Goal: Find specific page/section: Find specific page/section

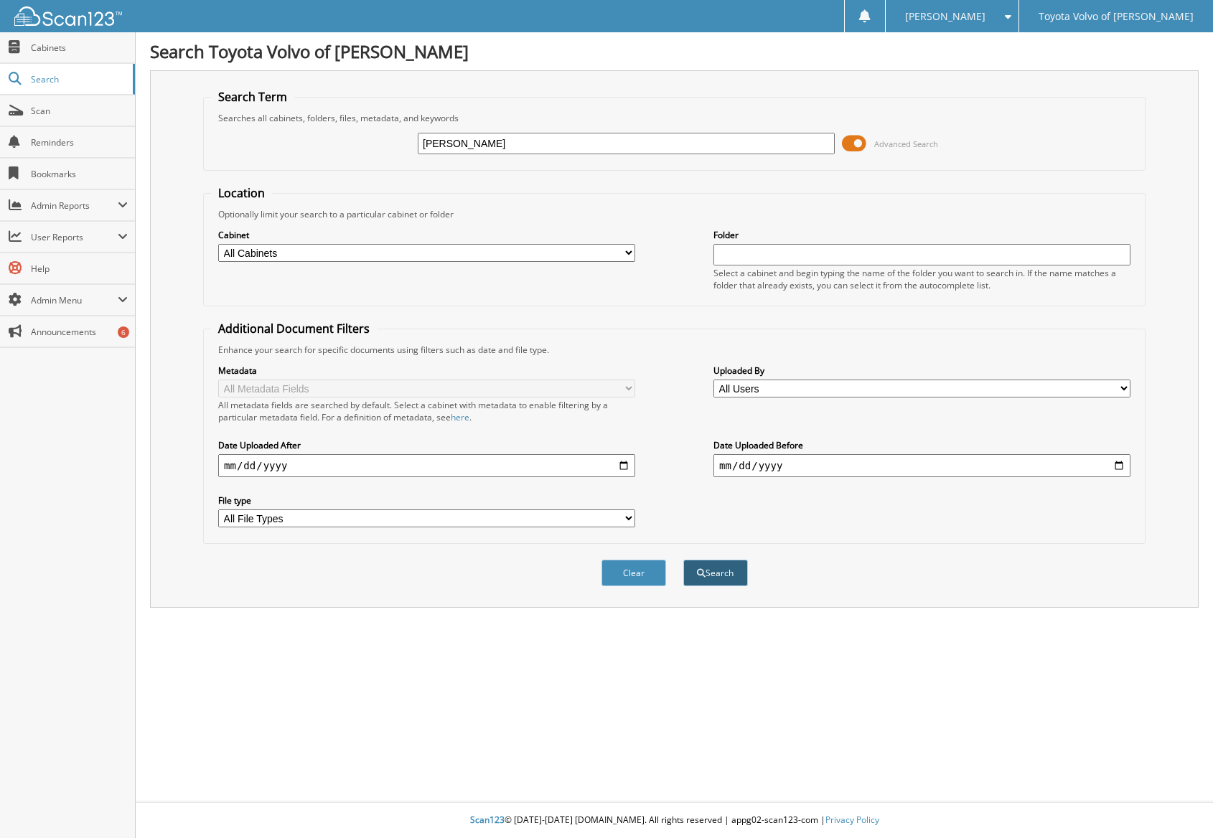
type input "[PERSON_NAME]"
click at [718, 561] on button "Search" at bounding box center [715, 573] width 65 height 27
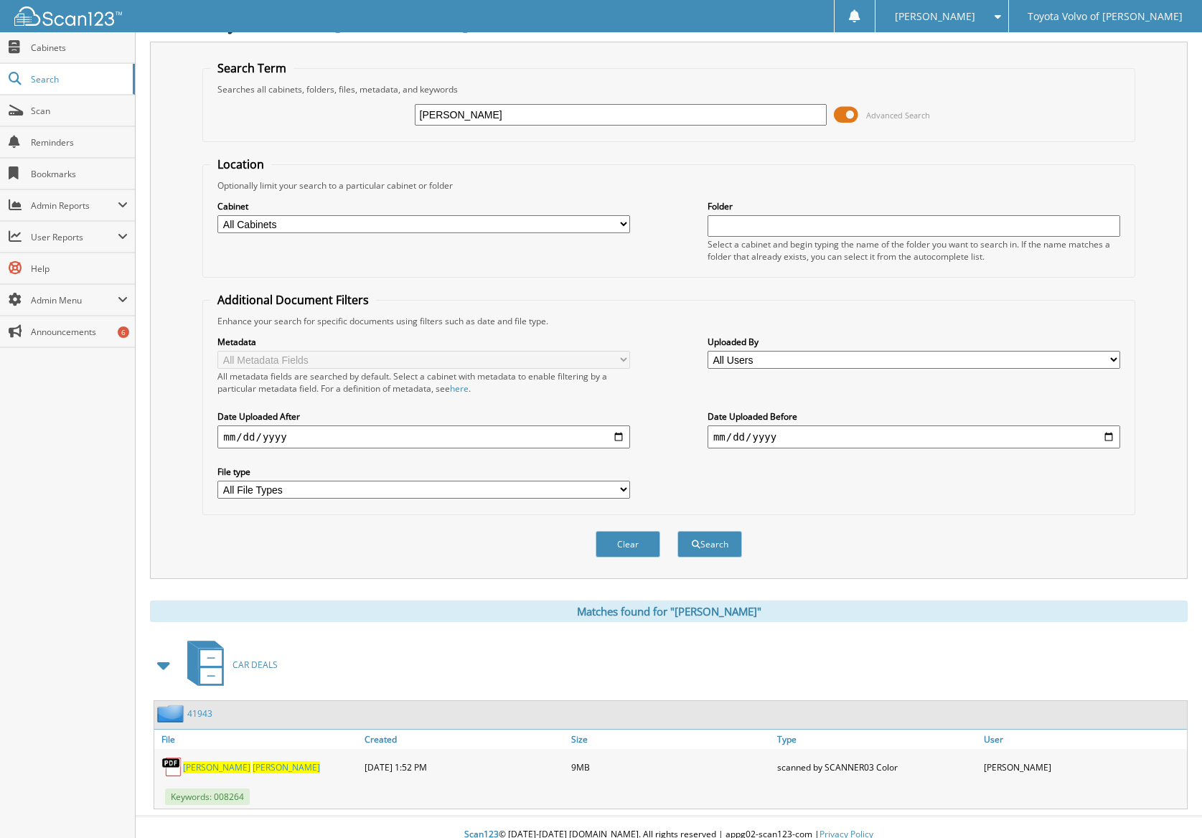
scroll to position [44, 0]
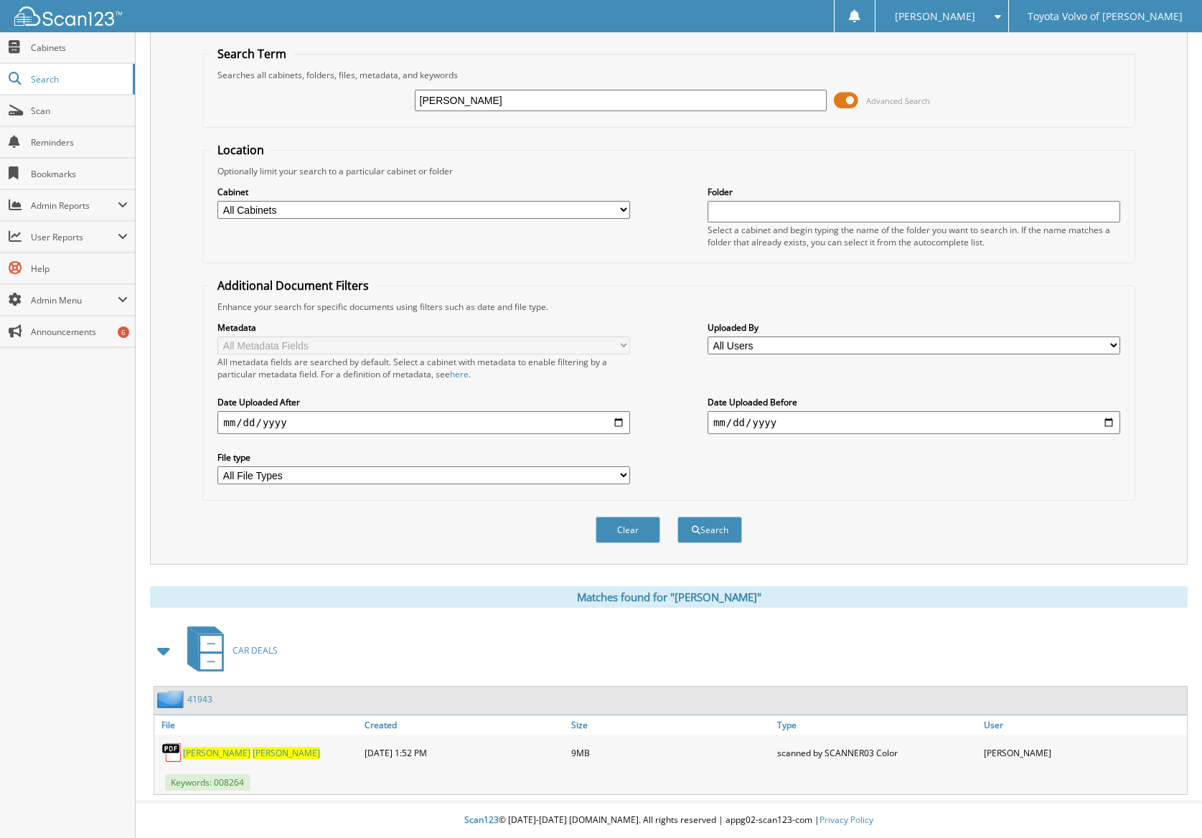
click at [195, 696] on link "41943" at bounding box center [199, 699] width 25 height 12
